Goal: Find specific page/section: Find specific page/section

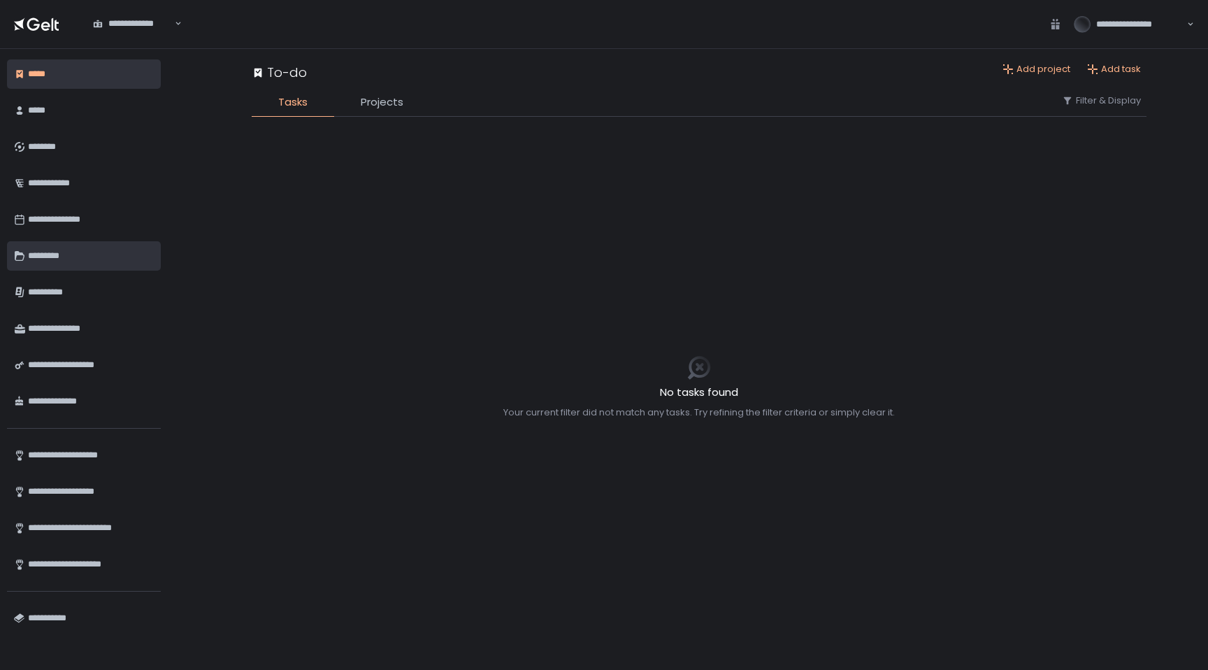
click at [43, 256] on div "*********" at bounding box center [91, 256] width 126 height 24
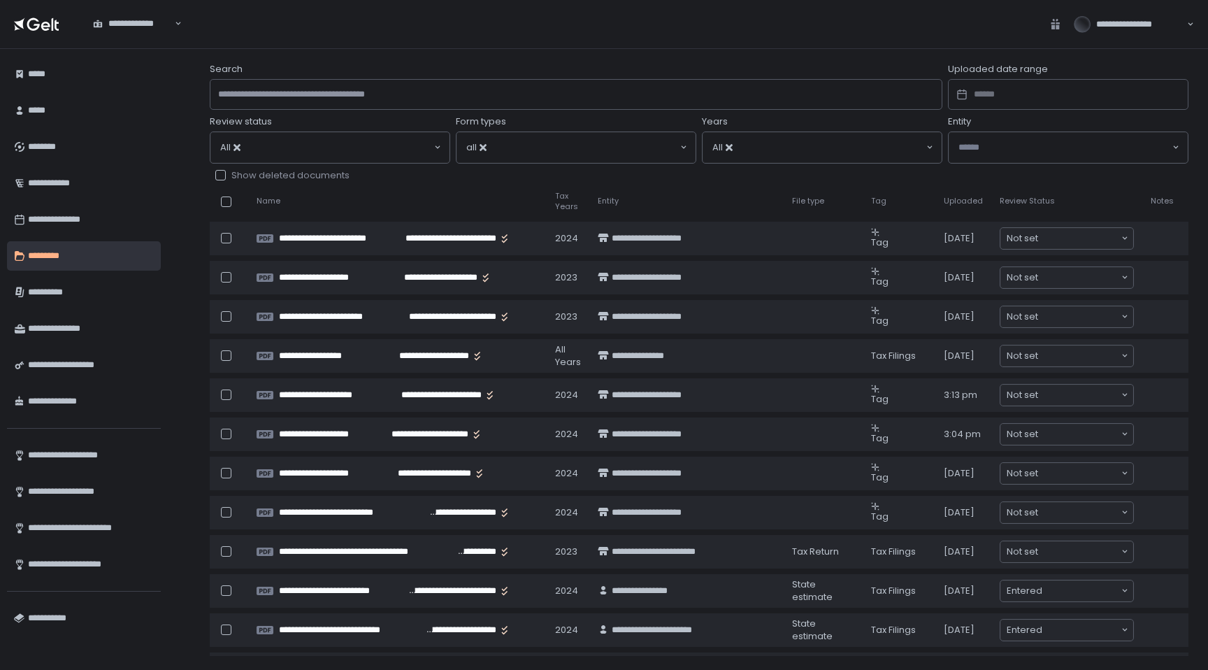
click at [526, 150] on input "Search for option" at bounding box center [589, 147] width 178 height 14
click at [484, 148] on icon "Deselect all" at bounding box center [482, 147] width 7 height 7
click at [561, 153] on input "Search for option" at bounding box center [572, 147] width 212 height 14
click at [547, 150] on input "Search for option" at bounding box center [572, 147] width 212 height 14
click at [556, 150] on input "Search for option" at bounding box center [572, 147] width 212 height 14
